Goal: Transaction & Acquisition: Book appointment/travel/reservation

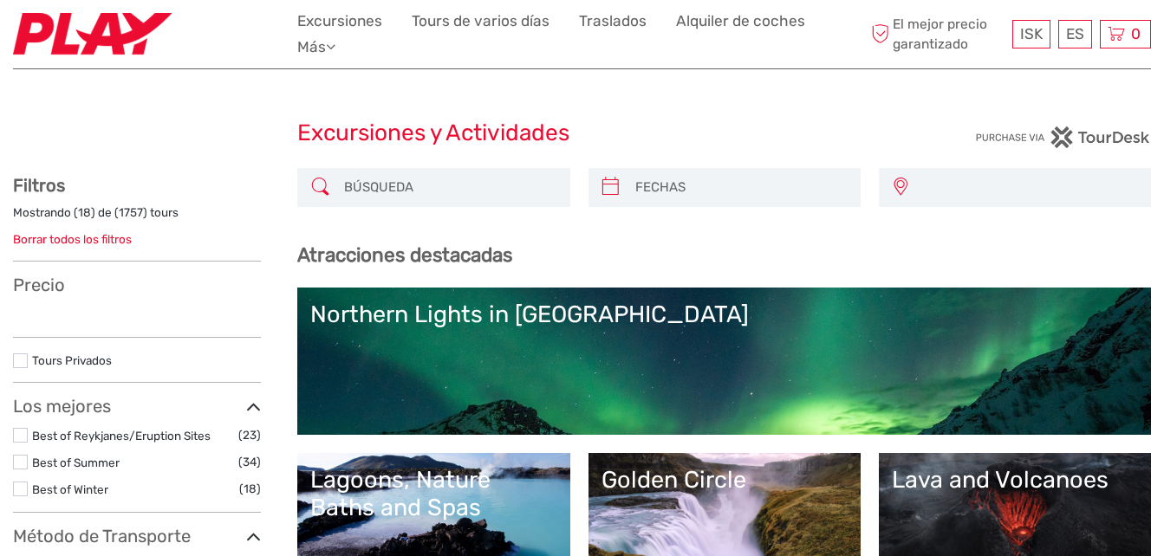
select select
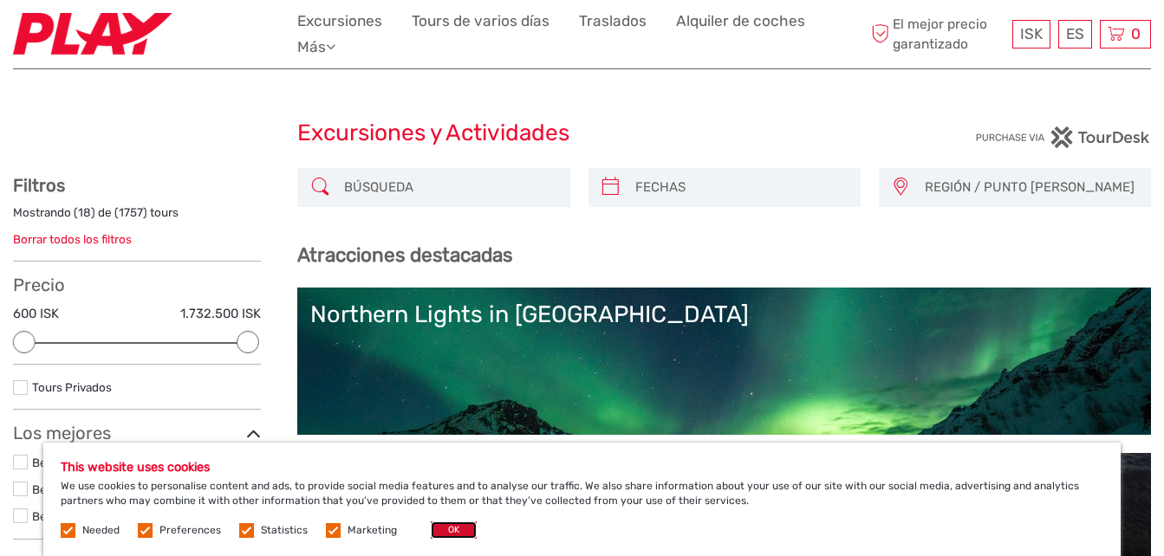
click at [448, 532] on button "OK" at bounding box center [454, 530] width 46 height 17
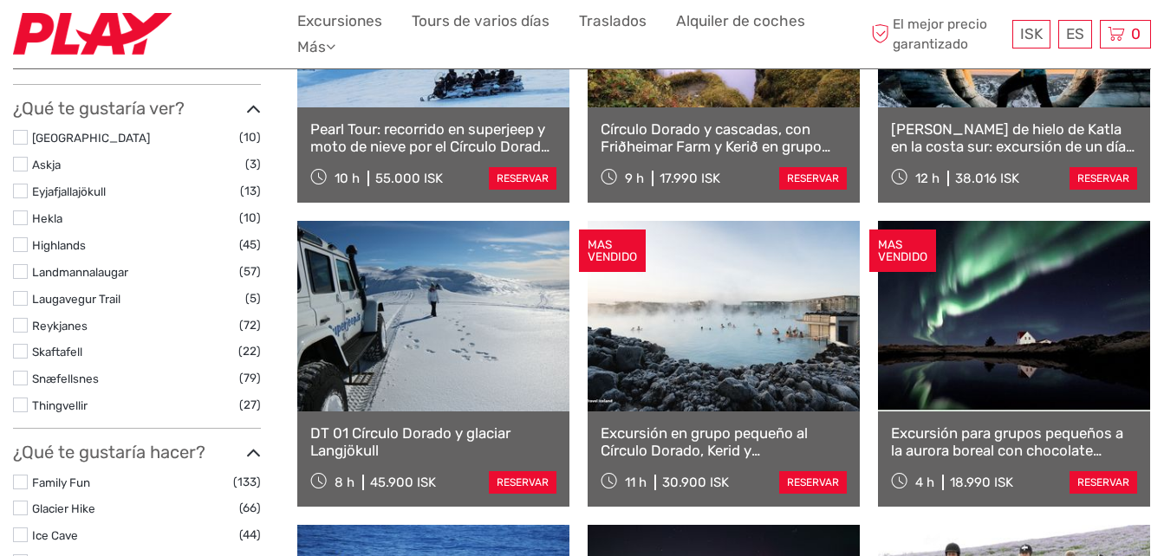
scroll to position [730, 0]
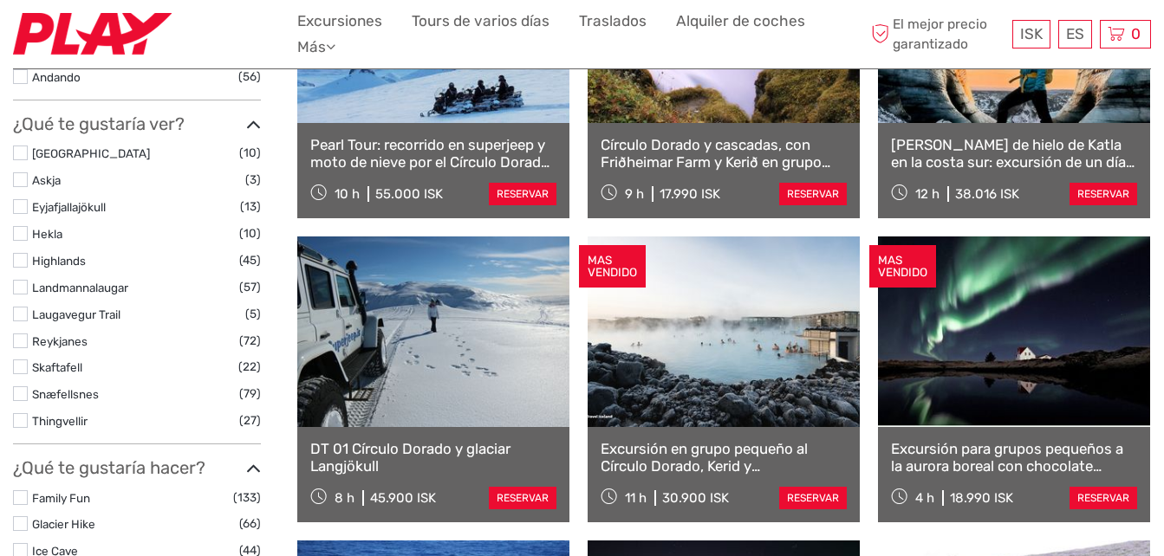
click at [1014, 367] on link at bounding box center [1014, 332] width 272 height 191
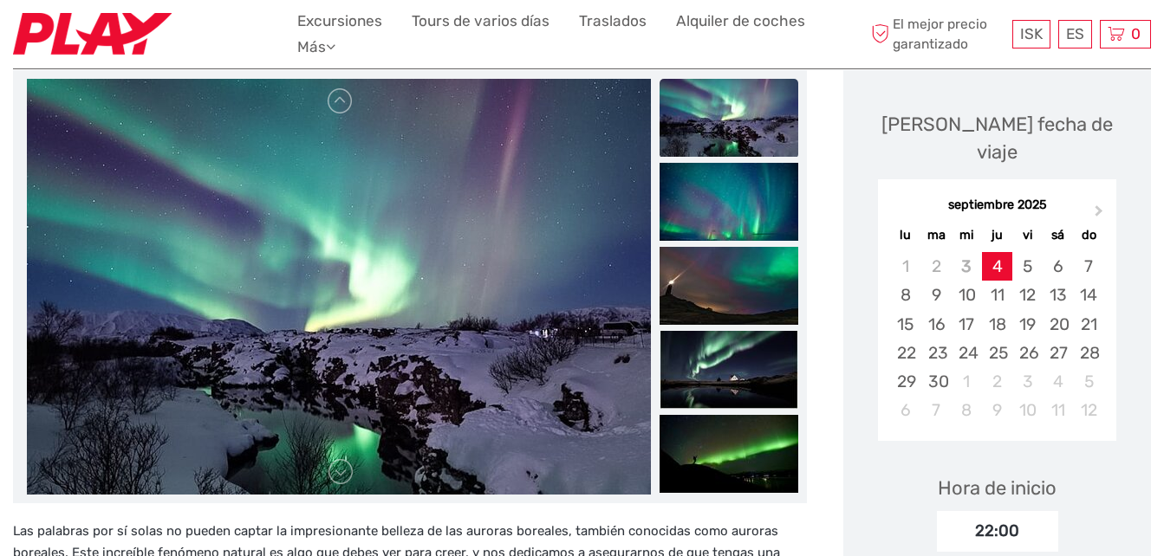
scroll to position [197, 0]
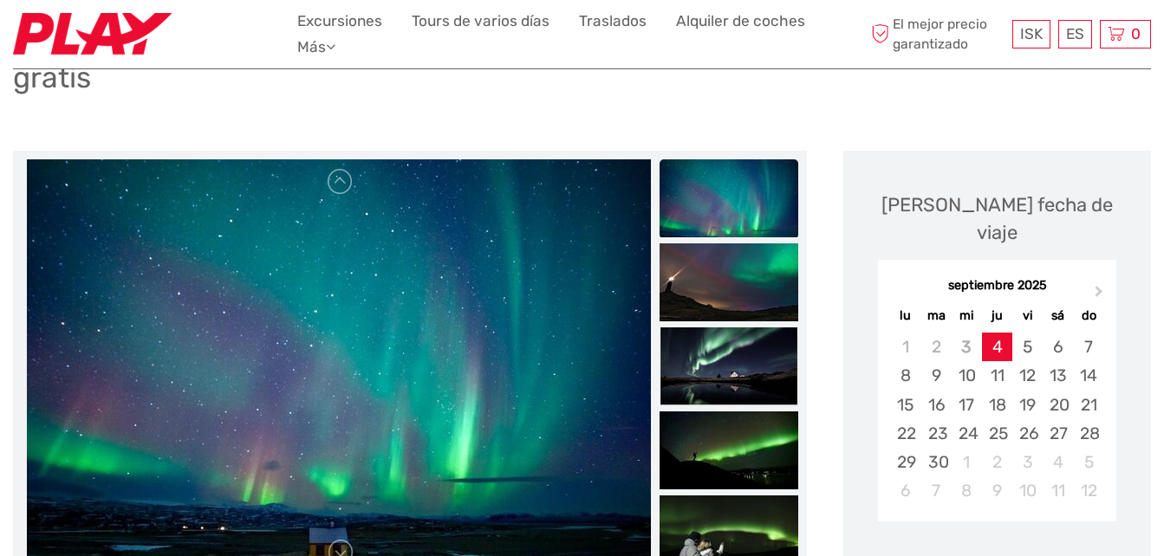
click at [732, 221] on img at bounding box center [728, 198] width 139 height 78
click at [731, 286] on img at bounding box center [728, 282] width 139 height 78
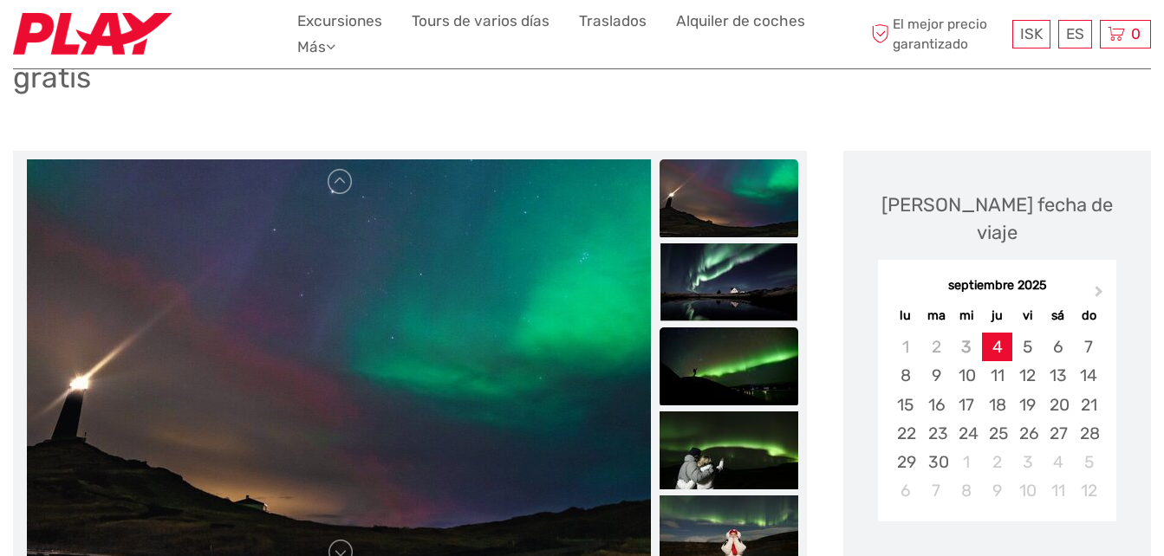
click at [745, 356] on img at bounding box center [728, 366] width 139 height 78
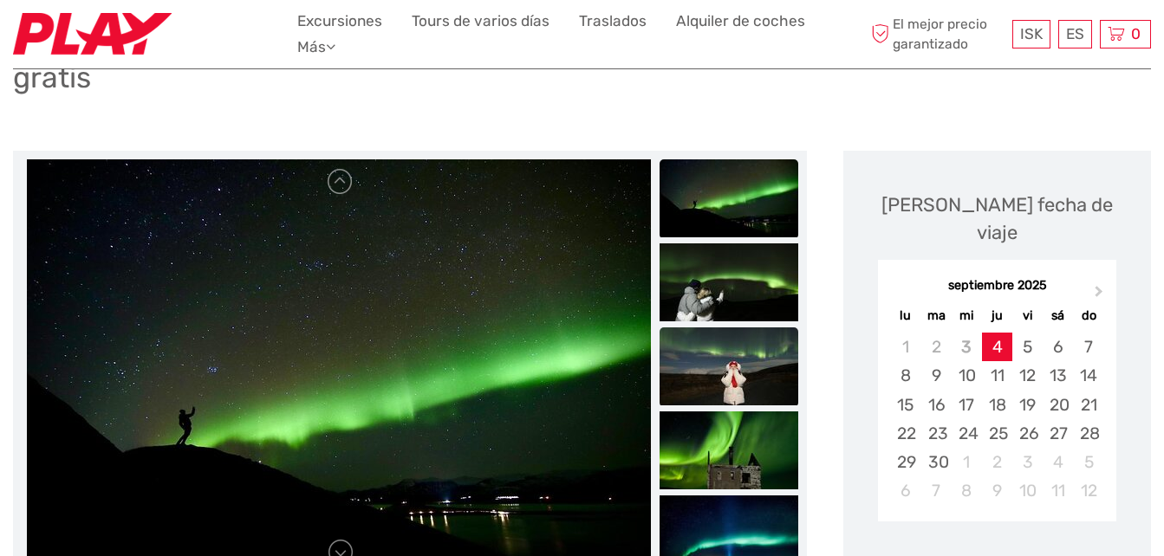
click at [719, 373] on img at bounding box center [728, 366] width 139 height 78
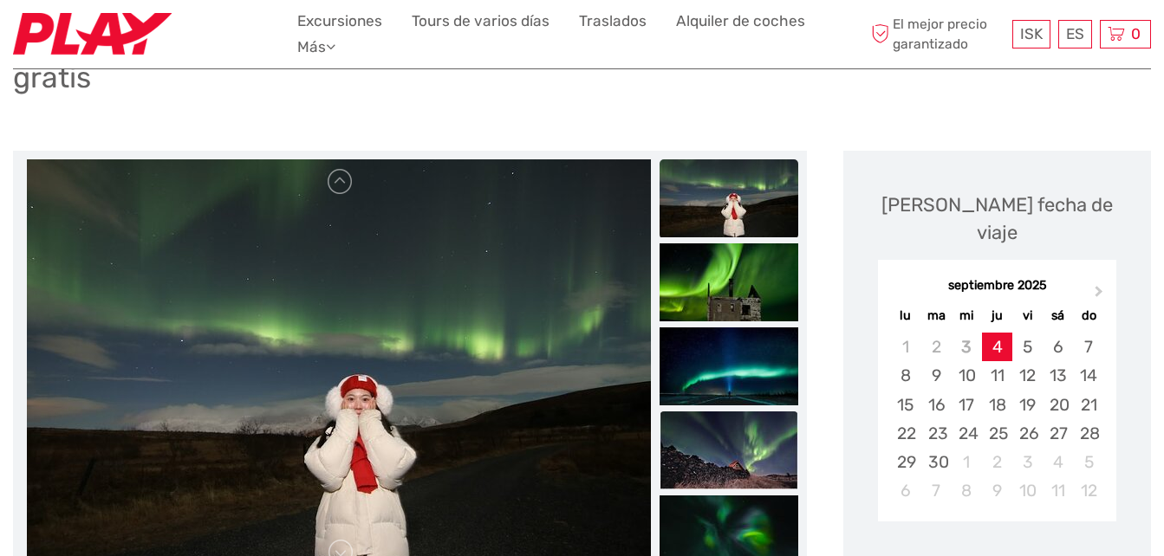
click at [728, 450] on img at bounding box center [728, 451] width 139 height 78
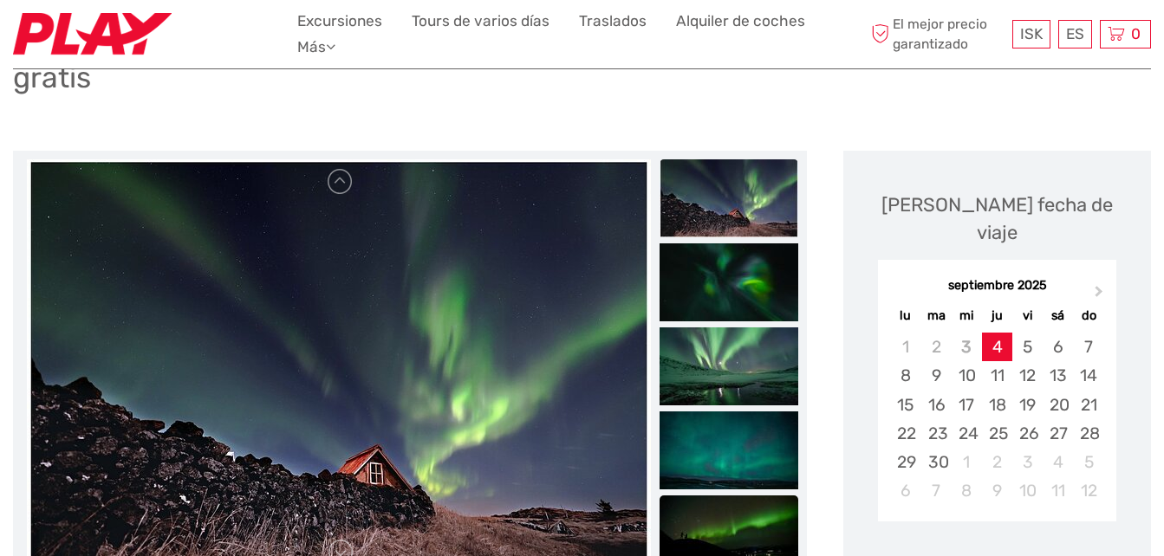
click at [715, 535] on img at bounding box center [728, 535] width 139 height 78
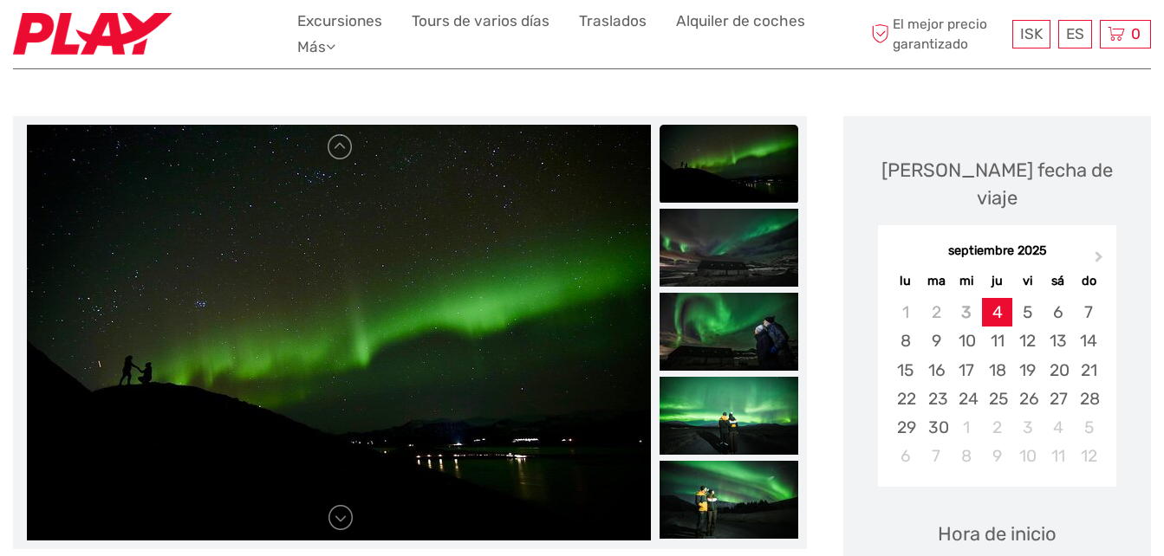
scroll to position [358, 0]
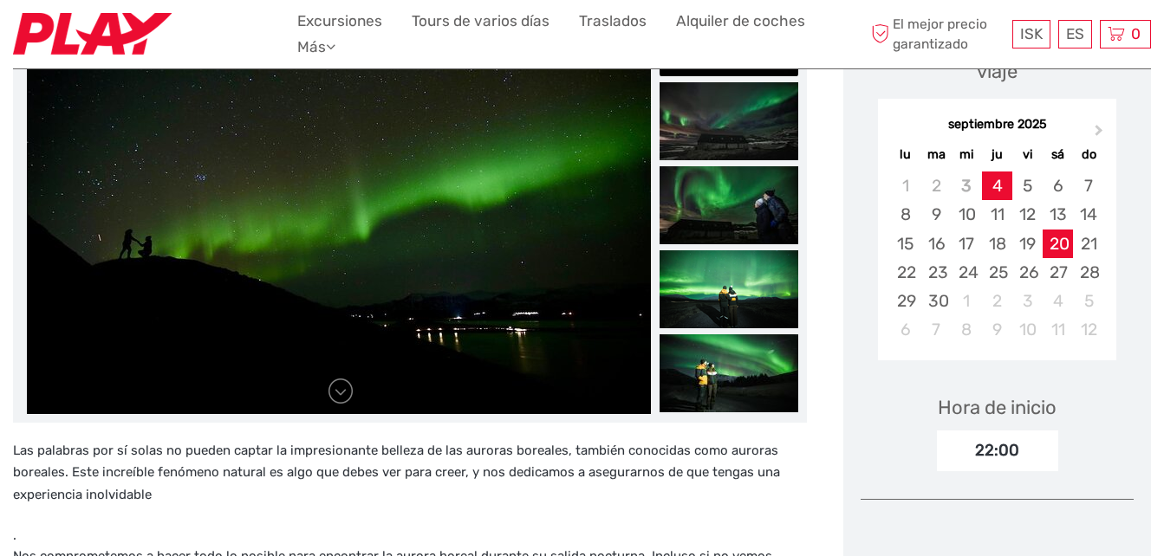
click at [1067, 230] on div "20" at bounding box center [1057, 244] width 30 height 29
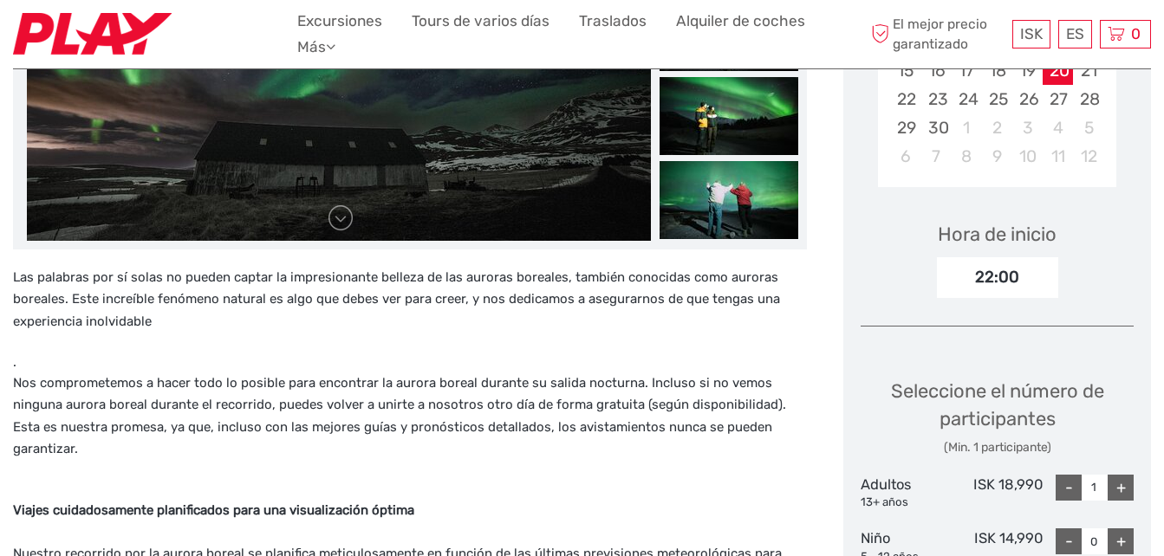
scroll to position [693, 0]
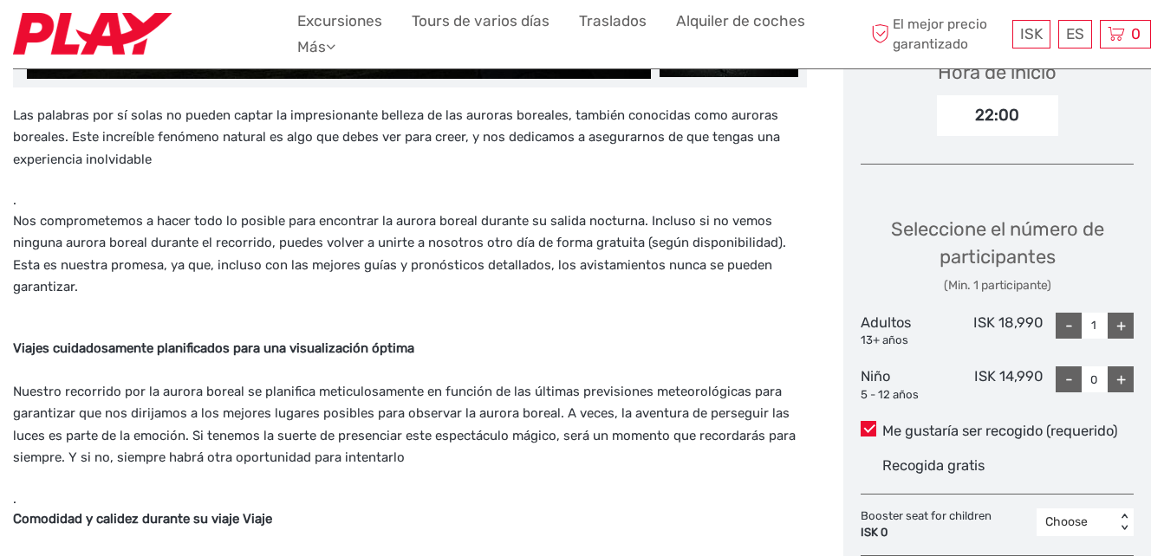
click at [1092, 313] on input "1" at bounding box center [1094, 326] width 26 height 26
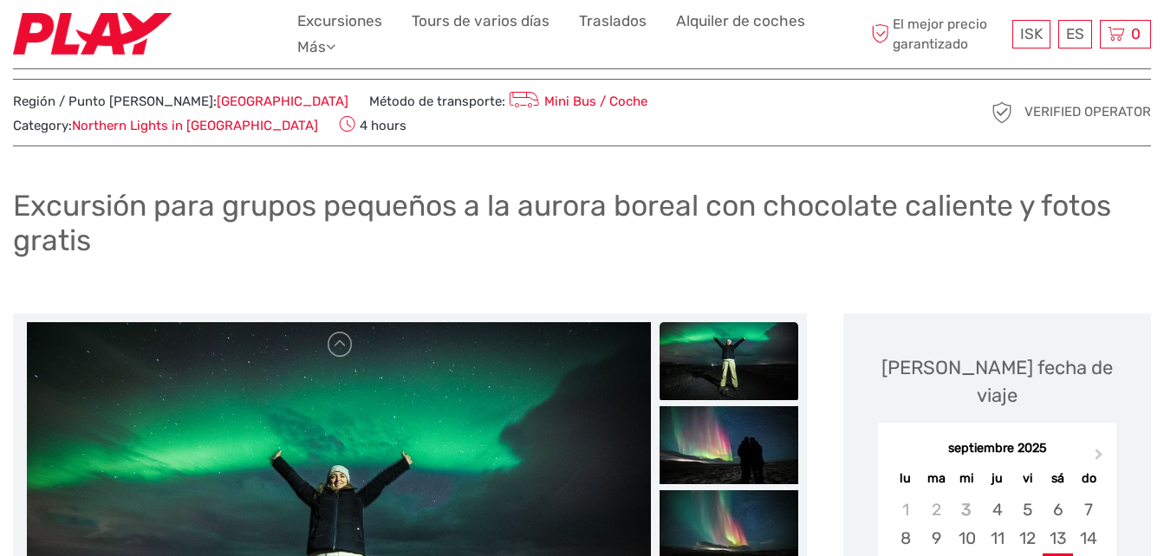
scroll to position [0, 0]
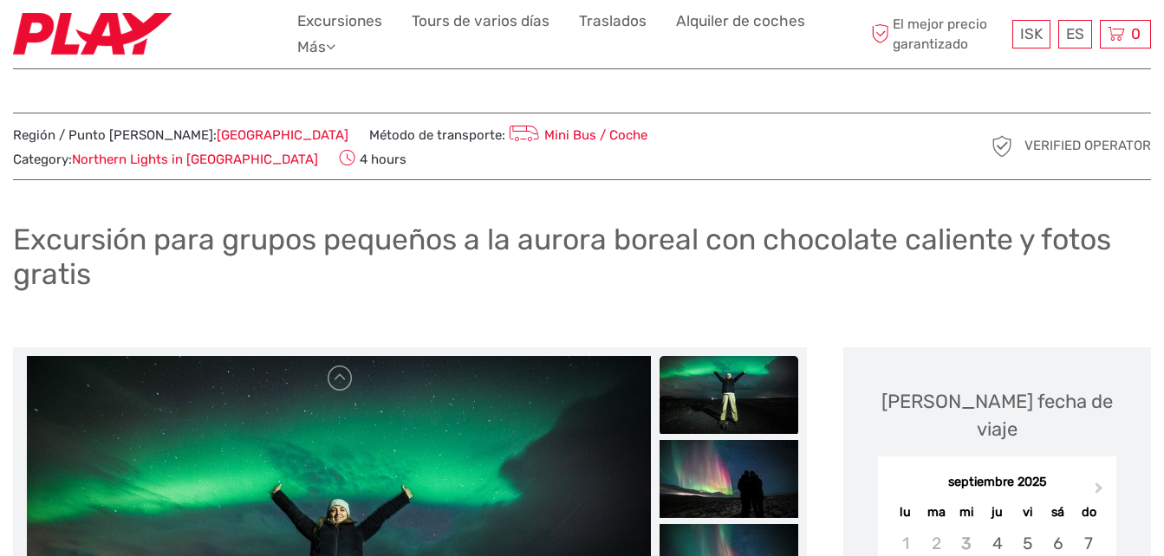
type input "2"
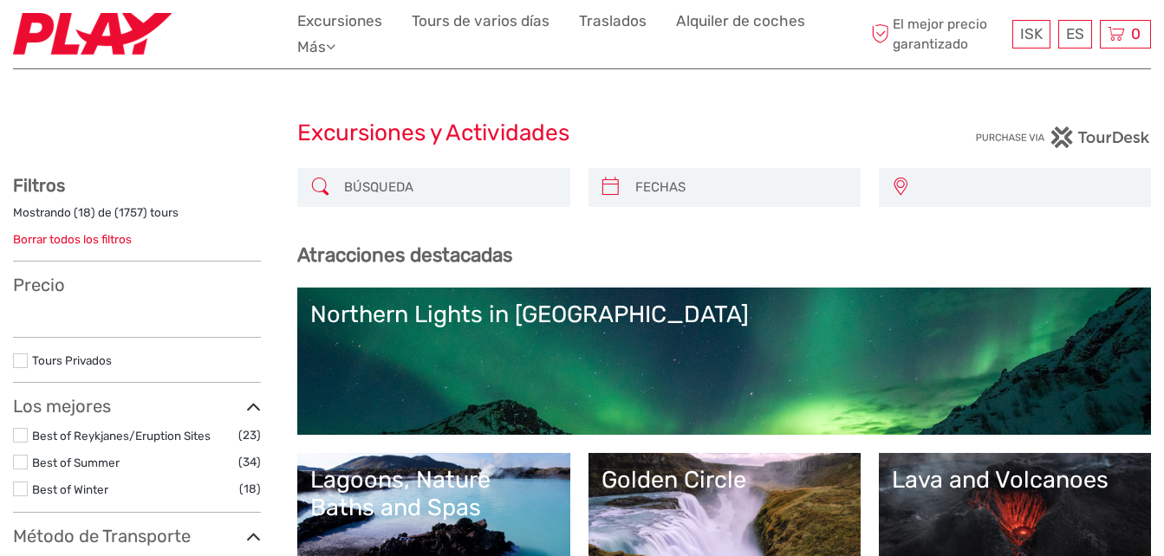
select select
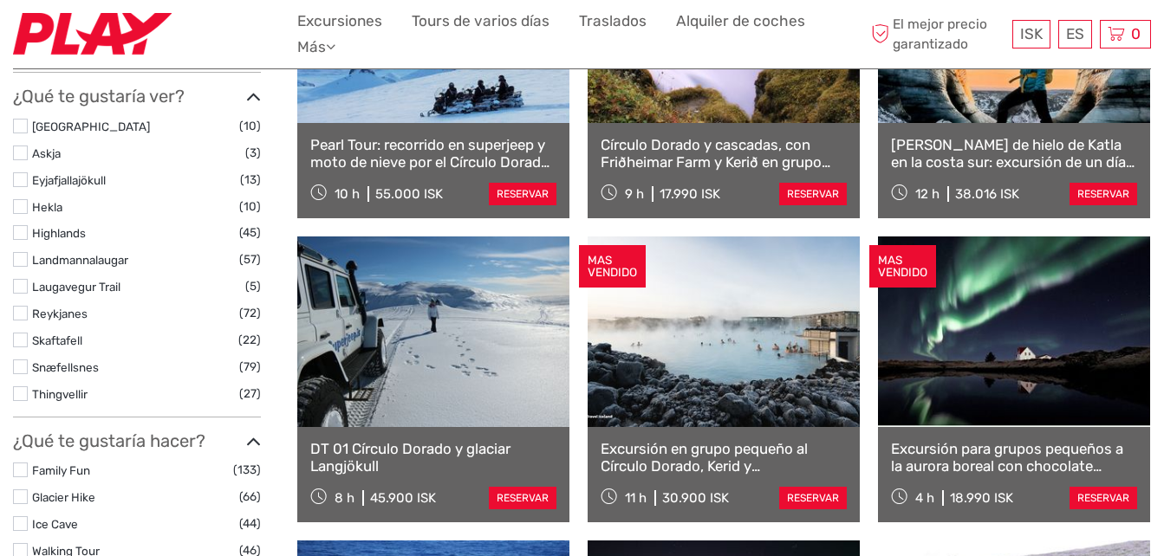
select select
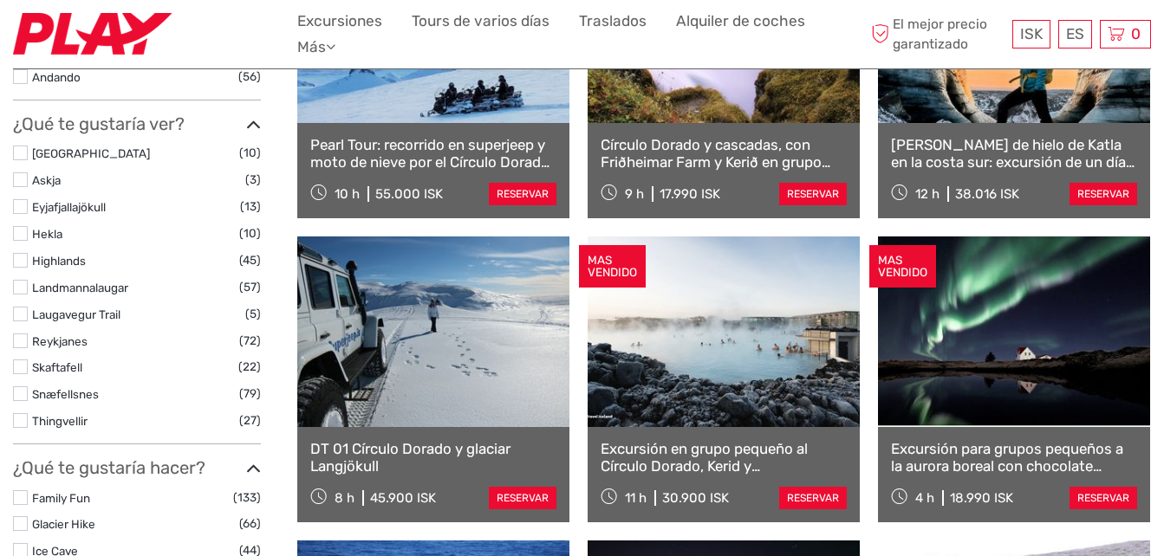
scroll to position [0, 0]
click at [746, 356] on link at bounding box center [723, 332] width 272 height 191
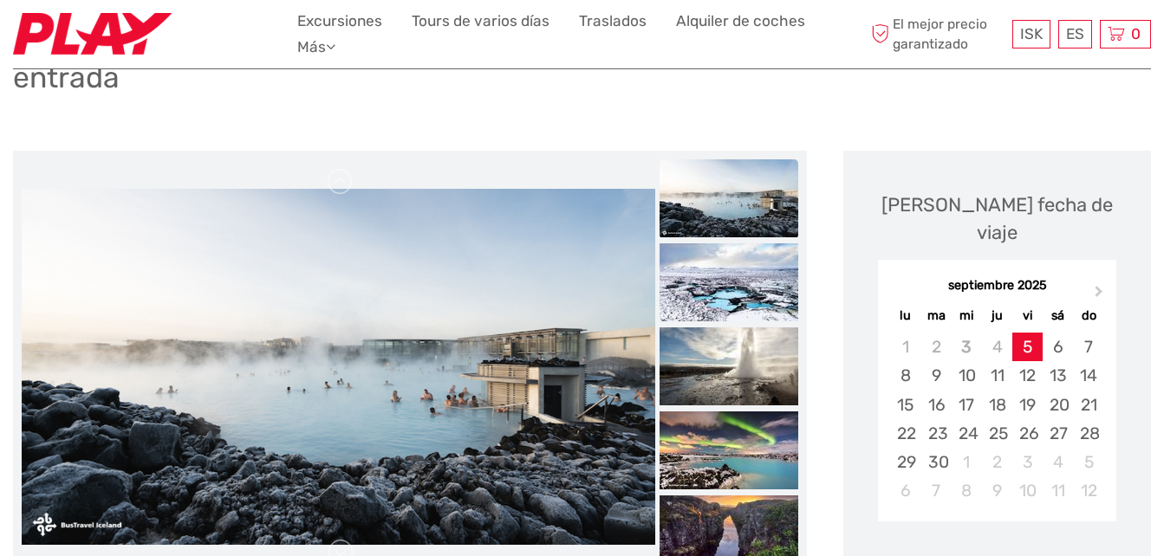
scroll to position [219, 0]
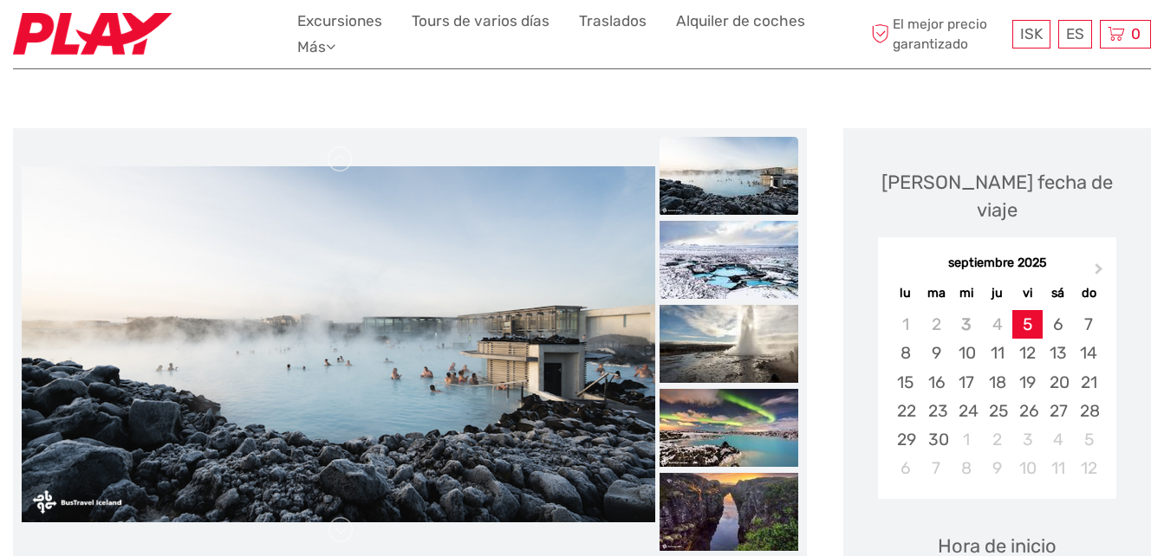
click at [748, 149] on img at bounding box center [728, 176] width 139 height 78
click at [752, 221] on img at bounding box center [728, 260] width 139 height 78
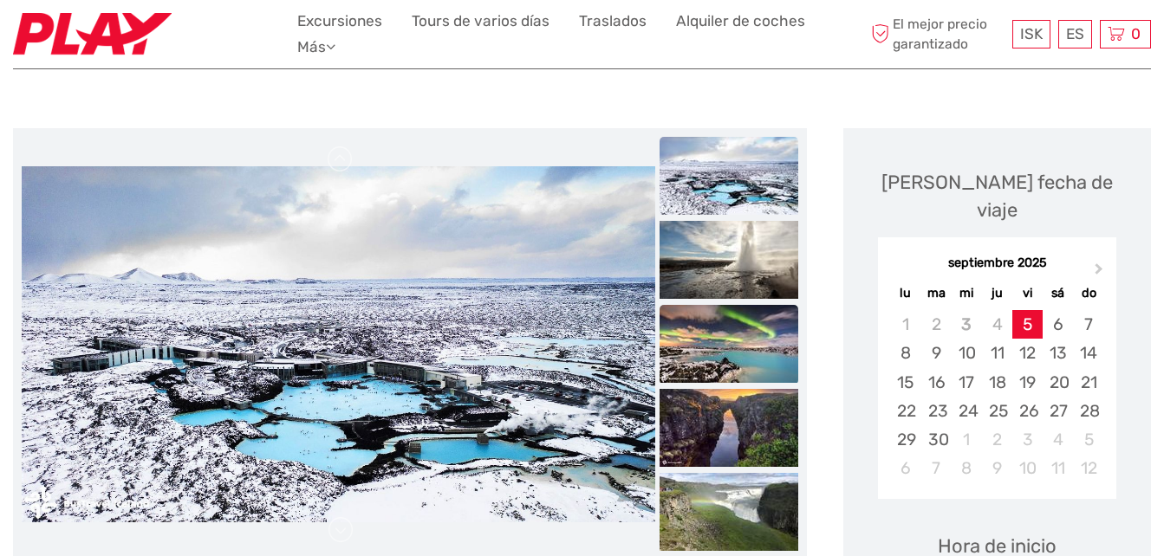
click at [763, 306] on img at bounding box center [728, 344] width 139 height 78
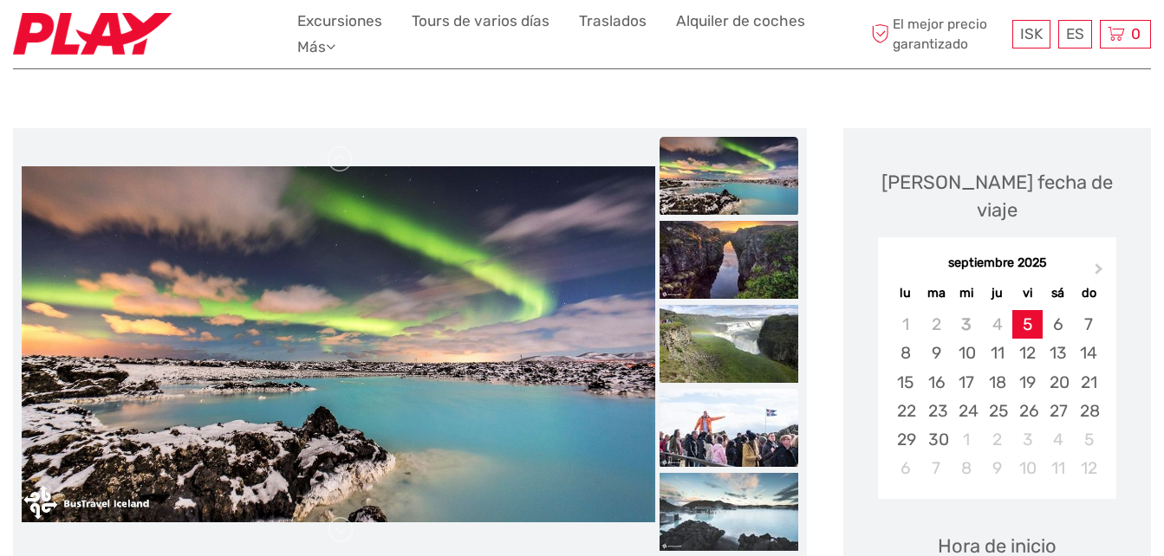
click at [751, 400] on img at bounding box center [728, 428] width 139 height 78
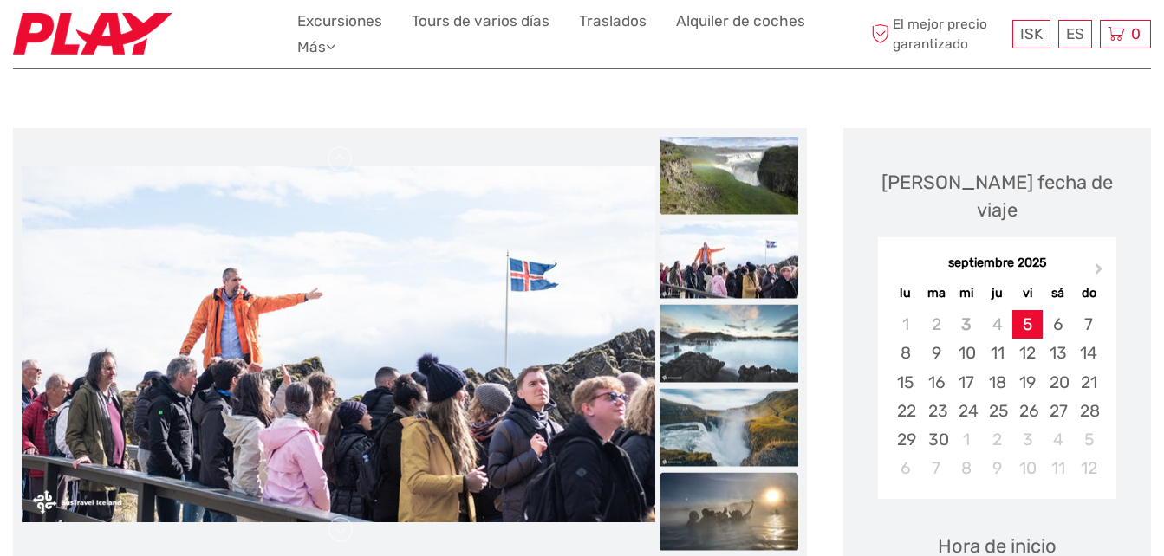
click at [746, 472] on img at bounding box center [728, 511] width 139 height 78
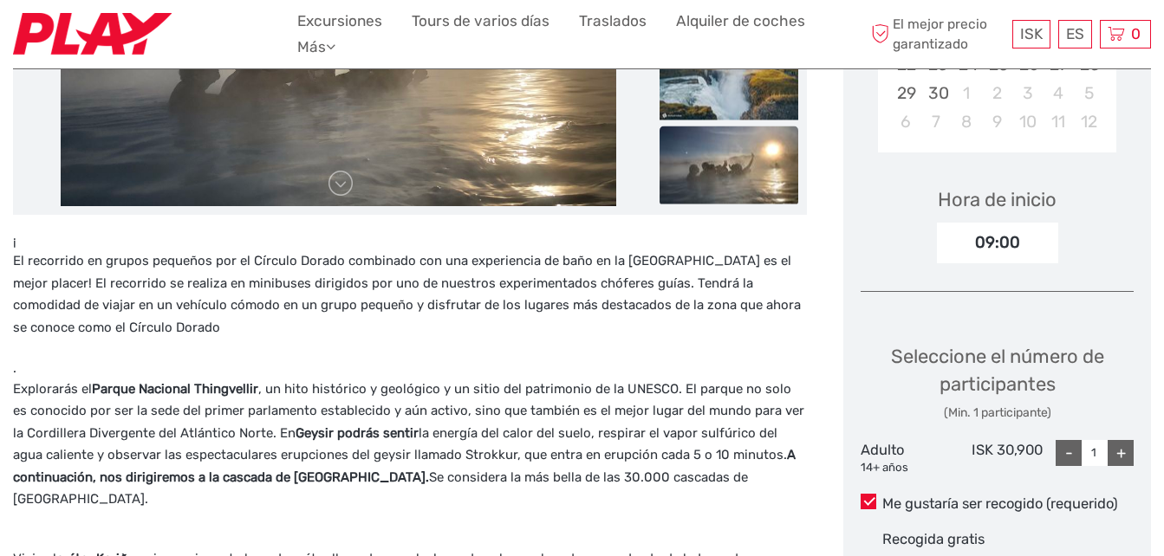
scroll to position [612, 0]
